Goal: Task Accomplishment & Management: Manage account settings

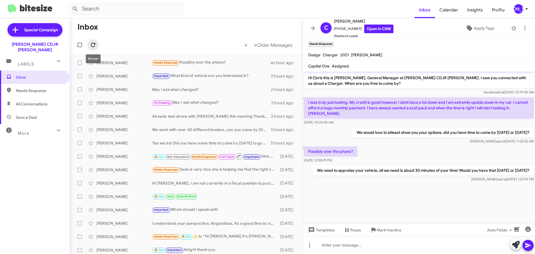
click at [98, 42] on span at bounding box center [92, 45] width 11 height 7
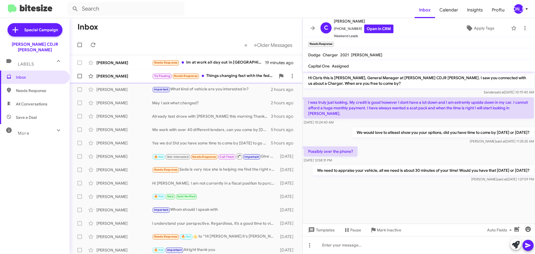
click at [238, 79] on div "Try Pausing Needs Response Things changing fast with the feds. So just waiting …" at bounding box center [213, 76] width 123 height 6
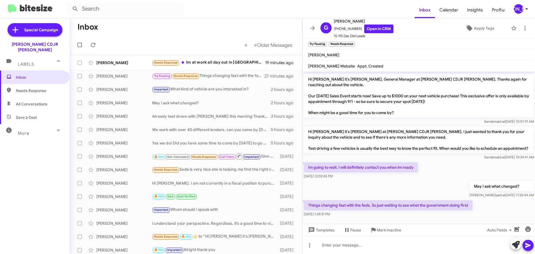
click at [522, 9] on div "[PERSON_NAME]" at bounding box center [518, 8] width 9 height 9
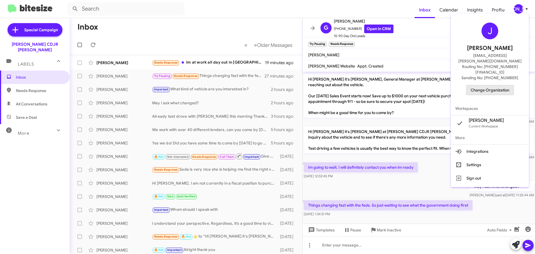
click at [496, 85] on span "Change Organization" at bounding box center [489, 89] width 39 height 9
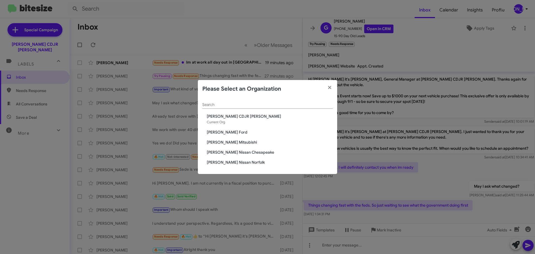
click at [235, 142] on span "[PERSON_NAME] Mitsubishi" at bounding box center [270, 142] width 126 height 6
click at [236, 141] on span "[PERSON_NAME] Mitsubishi" at bounding box center [270, 142] width 126 height 6
